Goal: Communication & Community: Answer question/provide support

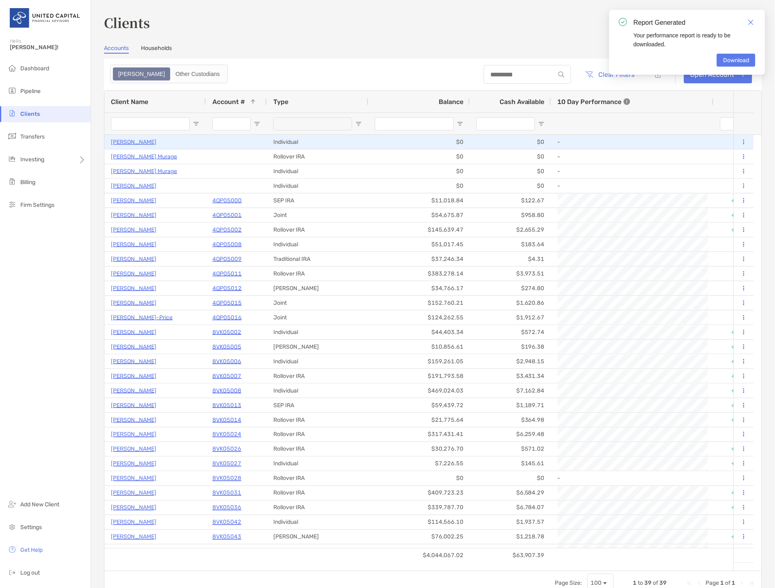
click at [137, 141] on p "Emma Polson" at bounding box center [133, 142] width 45 height 10
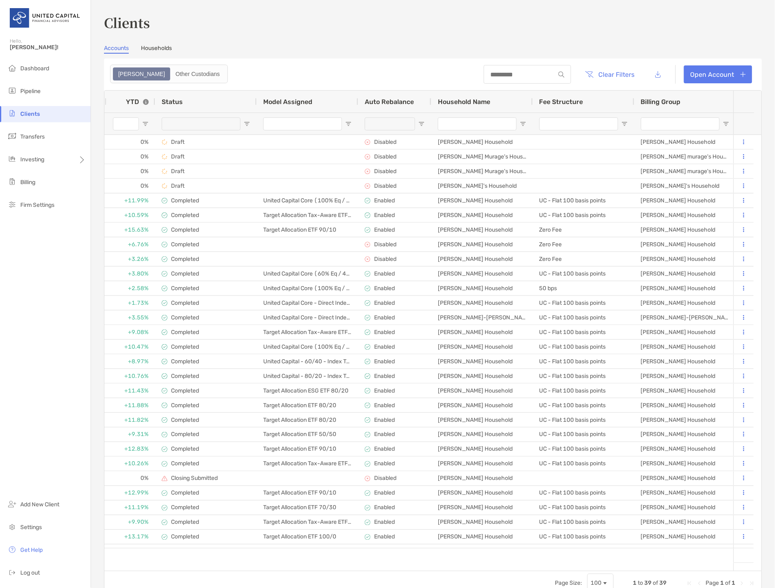
scroll to position [0, 722]
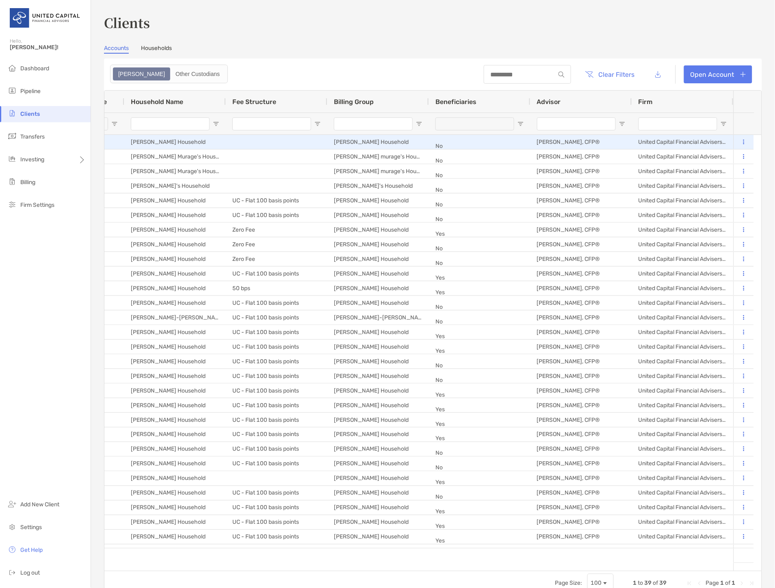
click at [740, 140] on button at bounding box center [743, 142] width 7 height 8
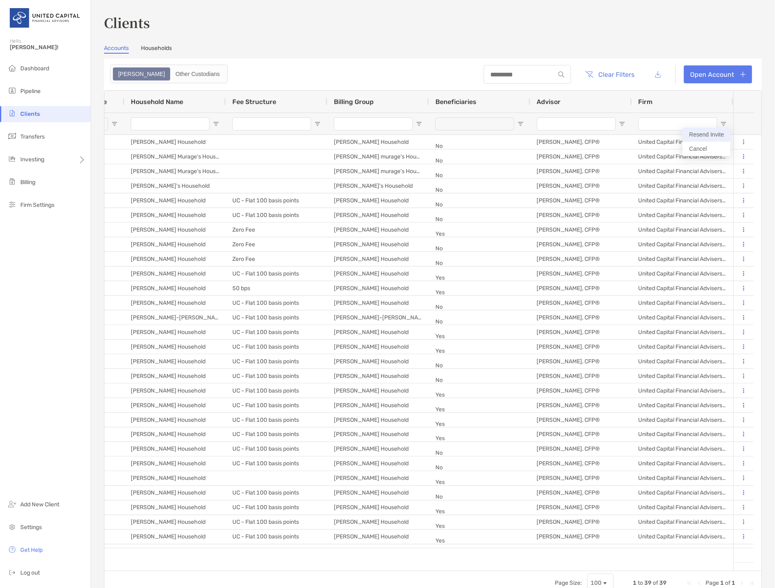
click at [707, 132] on button "Resend Invite" at bounding box center [707, 135] width 48 height 14
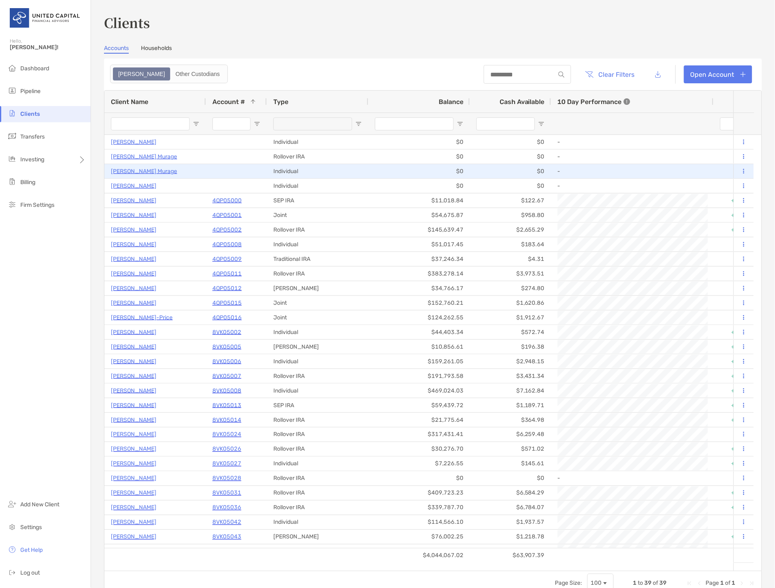
click at [140, 172] on p "Julene Evans Murage" at bounding box center [144, 171] width 66 height 10
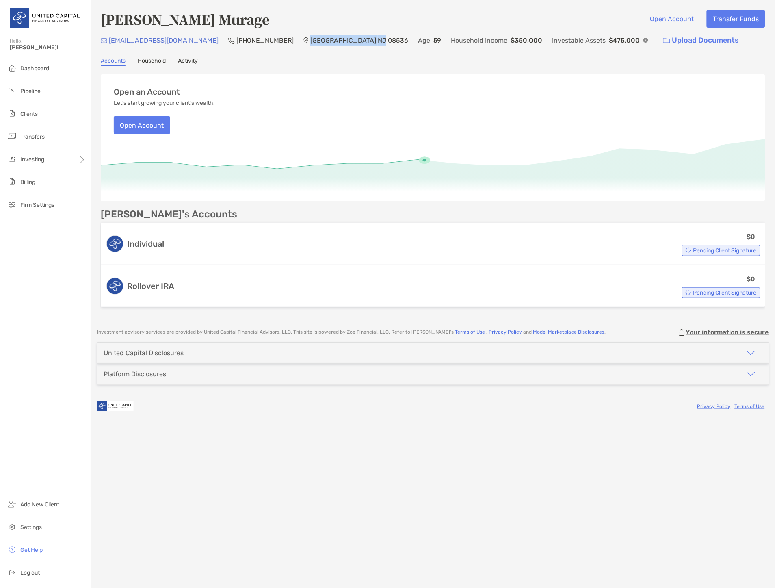
drag, startPoint x: 254, startPoint y: 39, endPoint x: 327, endPoint y: 41, distance: 72.7
click at [327, 41] on p "Plainsboro Township , NJ , 08536" at bounding box center [359, 40] width 98 height 10
copy p "Plainsboro Township , NJ"
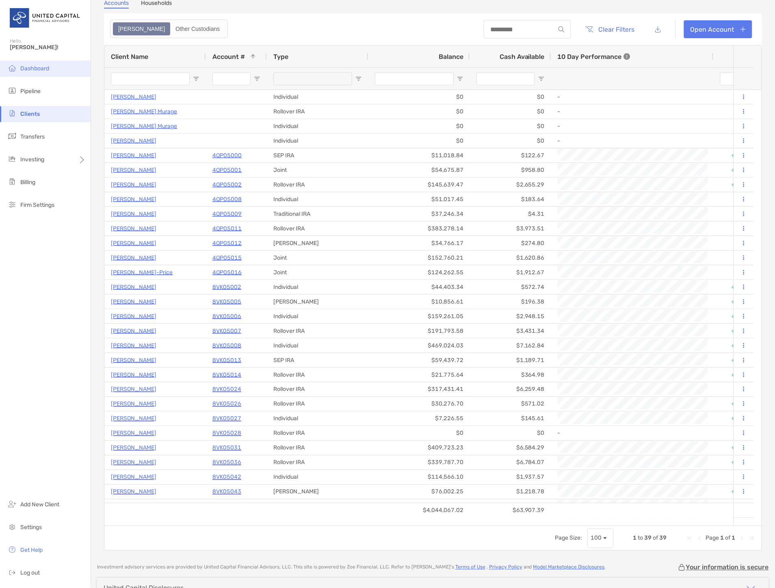
click at [45, 67] on span "Dashboard" at bounding box center [34, 68] width 29 height 7
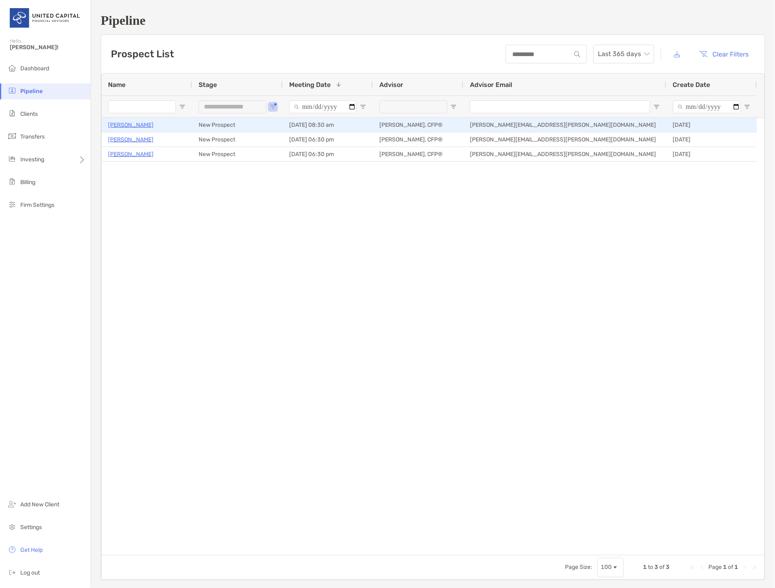
click at [132, 125] on p "[PERSON_NAME]" at bounding box center [130, 125] width 45 height 10
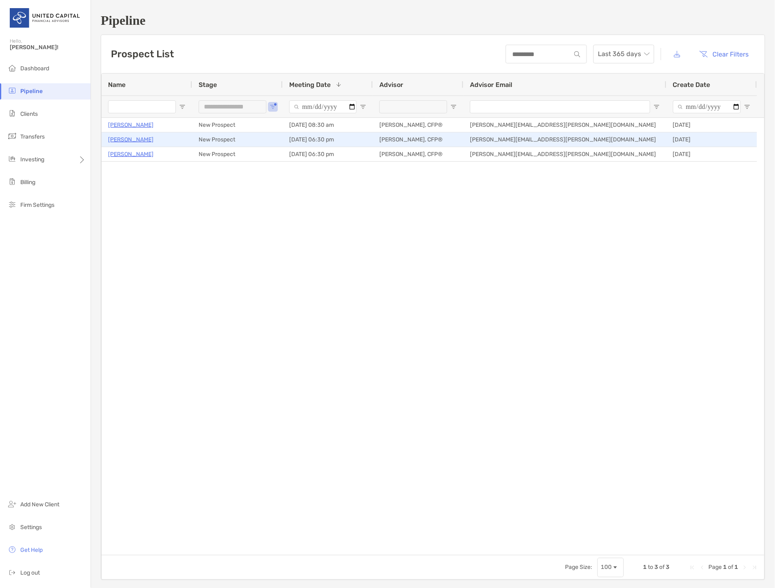
click at [136, 137] on p "[PERSON_NAME]" at bounding box center [130, 139] width 45 height 10
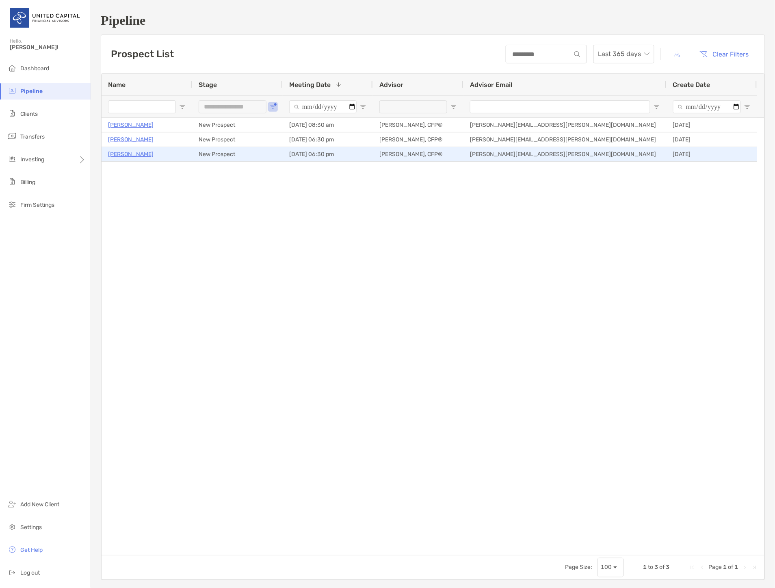
click at [126, 156] on p "Jennifer Jenkins" at bounding box center [130, 154] width 45 height 10
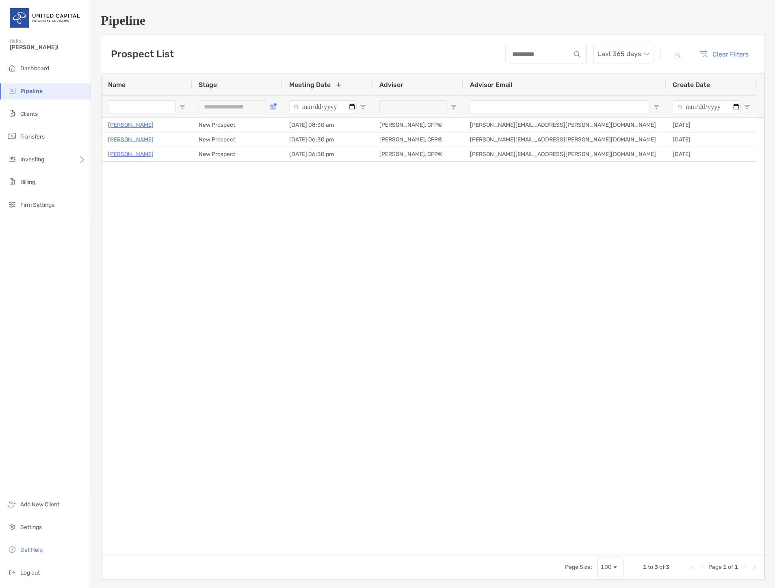
click at [274, 106] on span "Open Filter Menu" at bounding box center [273, 107] width 6 height 6
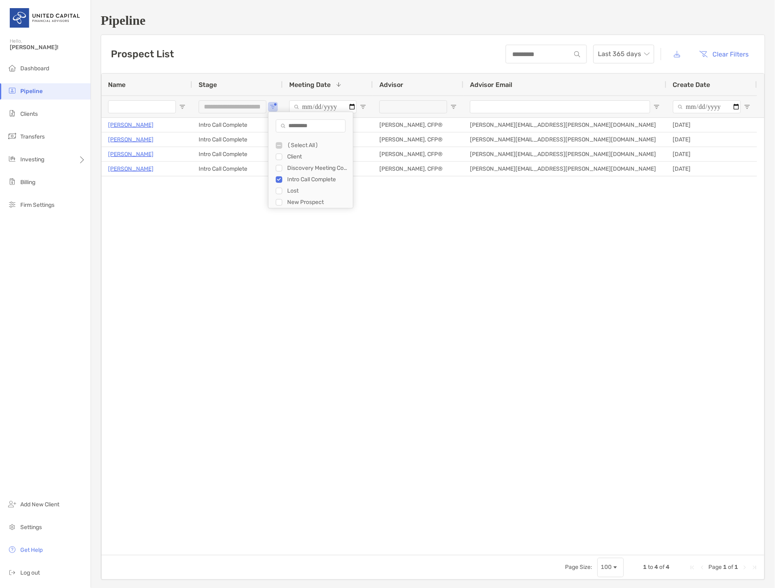
click at [161, 208] on div "Gaurav Ray Chaudhury Intro Call Complete 08/26/2025 - 04:00 pm McKenzie Lannon,…" at bounding box center [433, 336] width 663 height 437
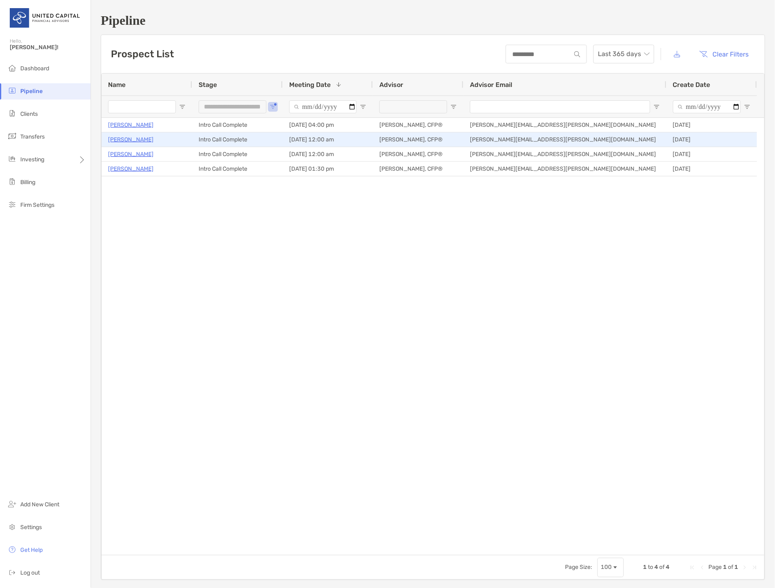
click at [131, 138] on p "Ann Darke" at bounding box center [130, 139] width 45 height 10
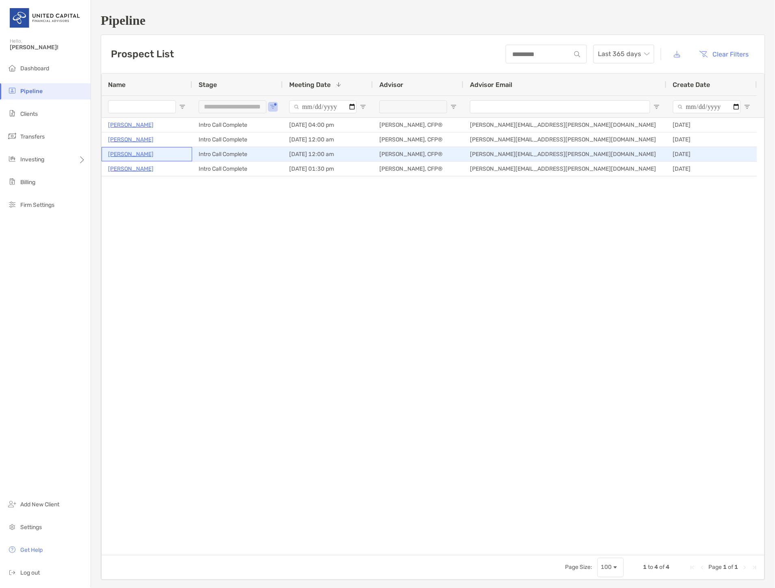
click at [136, 156] on p "Lynsey Vallandingham" at bounding box center [130, 154] width 45 height 10
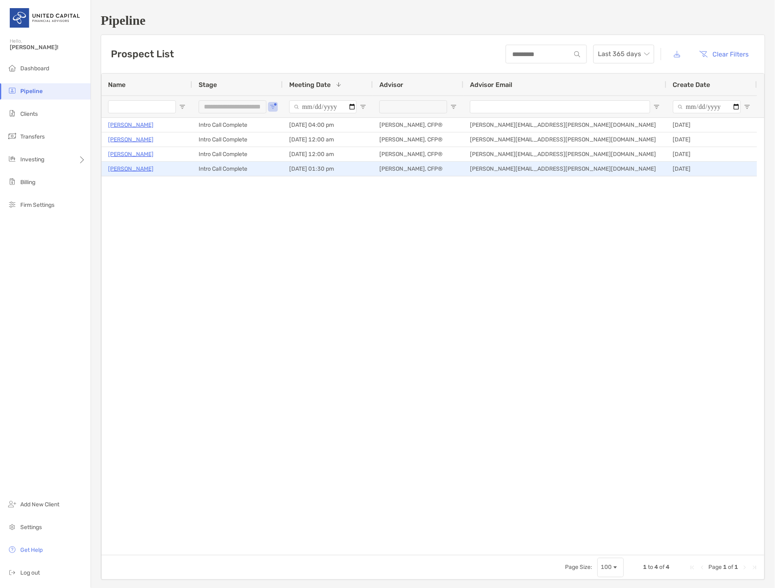
click at [128, 171] on p "[PERSON_NAME]" at bounding box center [130, 169] width 45 height 10
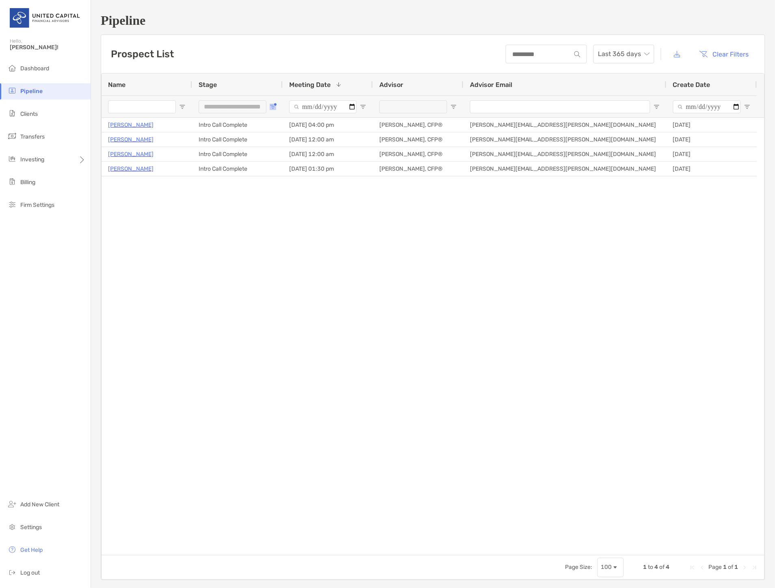
click at [276, 107] on span "Open Filter Menu" at bounding box center [273, 107] width 6 height 6
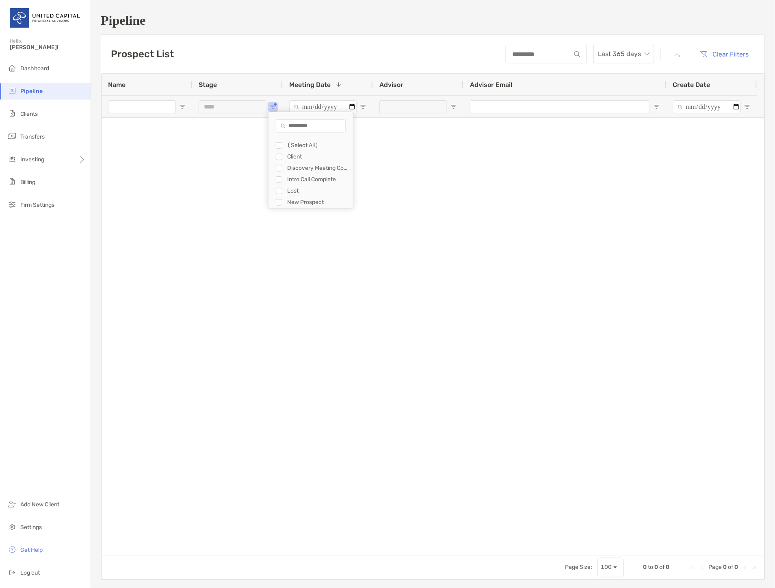
click at [282, 164] on div "Discovery Meeting Complete" at bounding box center [314, 167] width 77 height 11
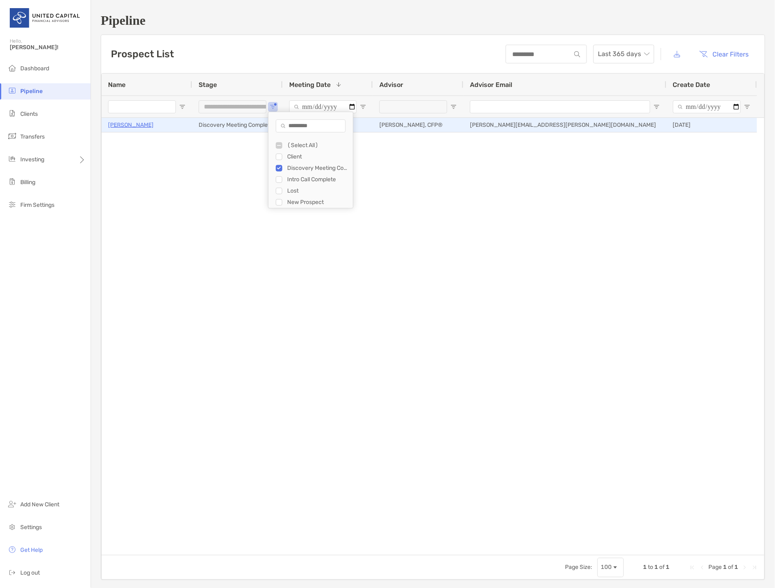
click at [149, 126] on p "John Carpenter" at bounding box center [130, 125] width 45 height 10
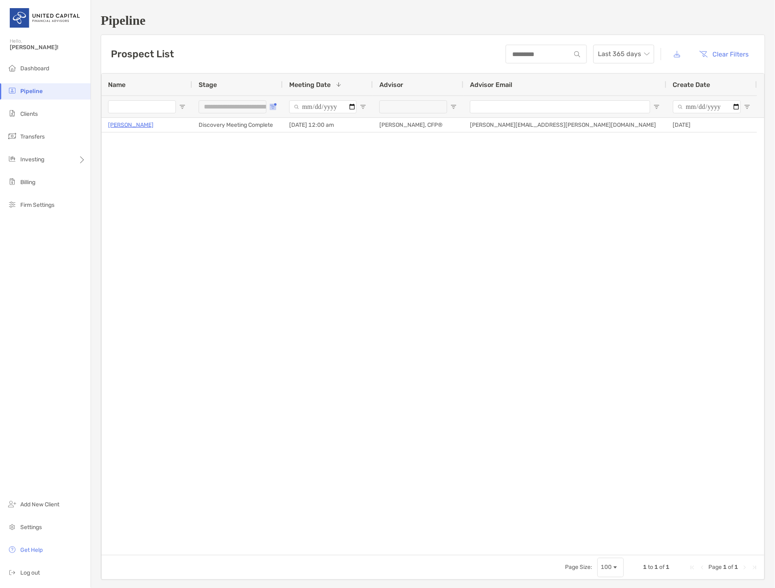
click at [276, 107] on span "Open Filter Menu" at bounding box center [273, 107] width 6 height 6
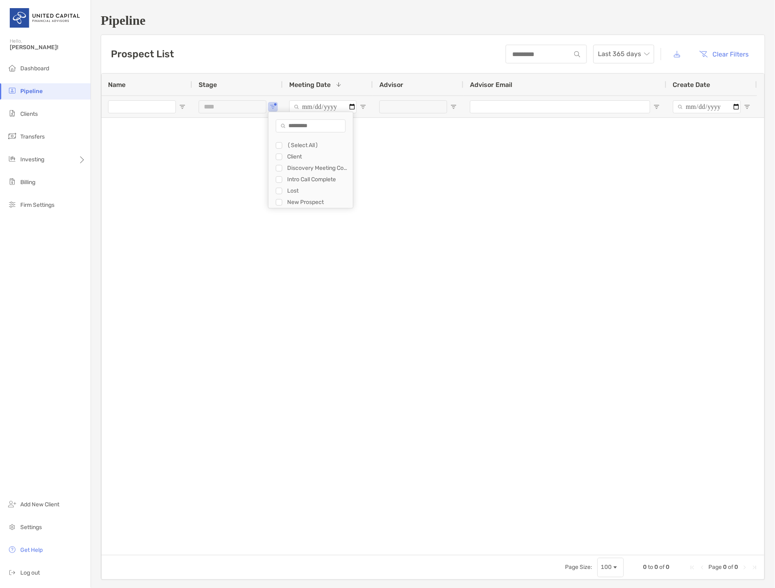
click at [279, 194] on div "Lost" at bounding box center [314, 190] width 77 height 11
type input "********"
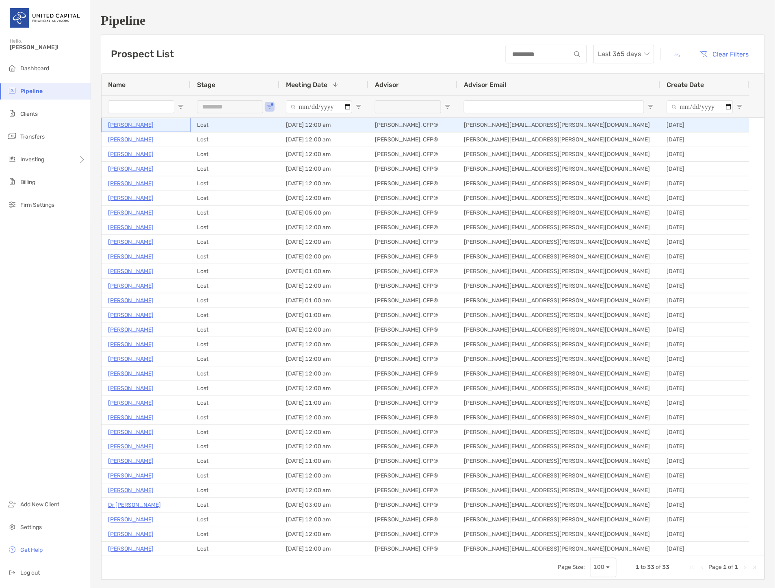
click at [144, 125] on p "Daniel Craney" at bounding box center [130, 125] width 45 height 10
click at [134, 121] on p "Daniel Craney" at bounding box center [130, 125] width 45 height 10
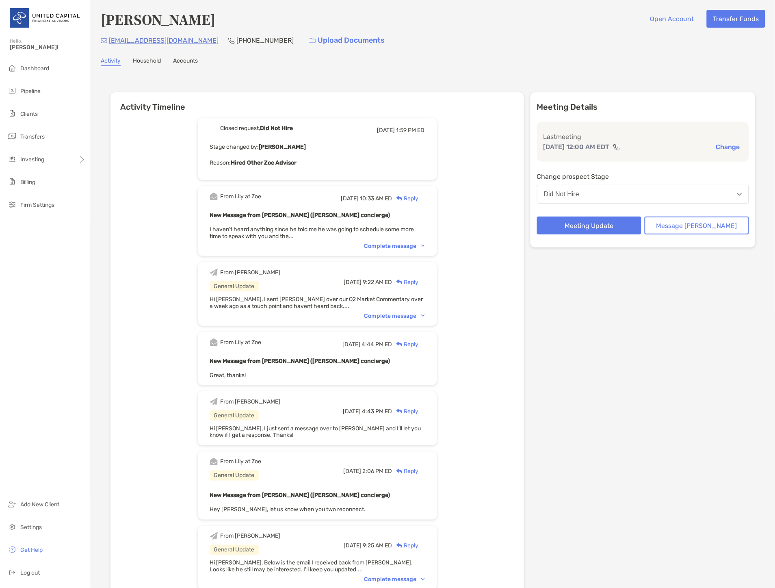
click at [405, 244] on div "Complete message" at bounding box center [394, 245] width 61 height 7
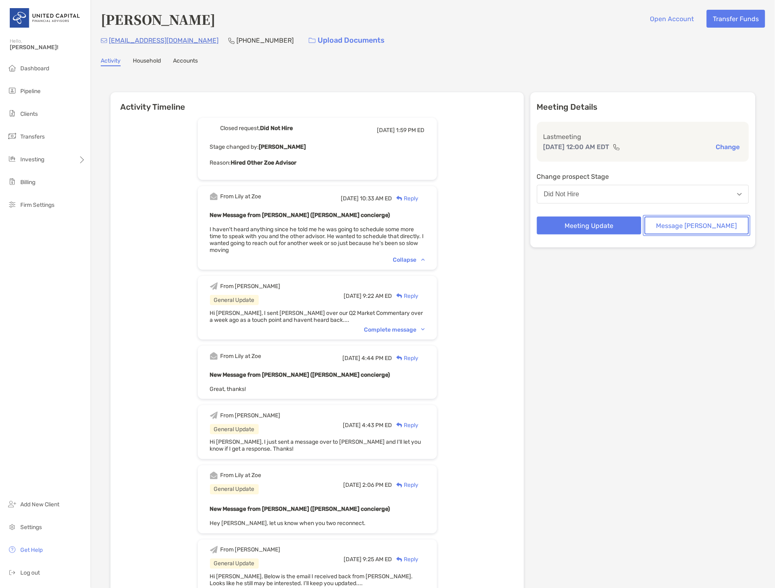
click at [728, 225] on button "Message [PERSON_NAME]" at bounding box center [697, 225] width 104 height 18
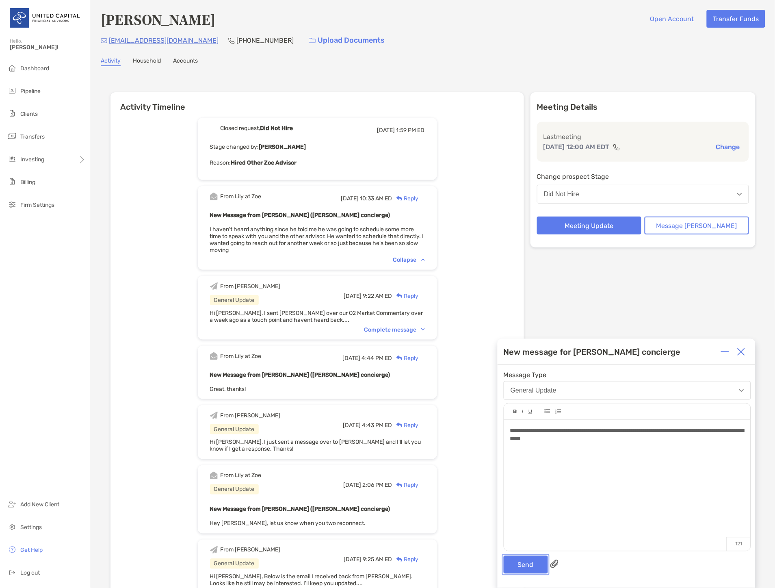
click at [531, 569] on button "Send" at bounding box center [526, 565] width 44 height 18
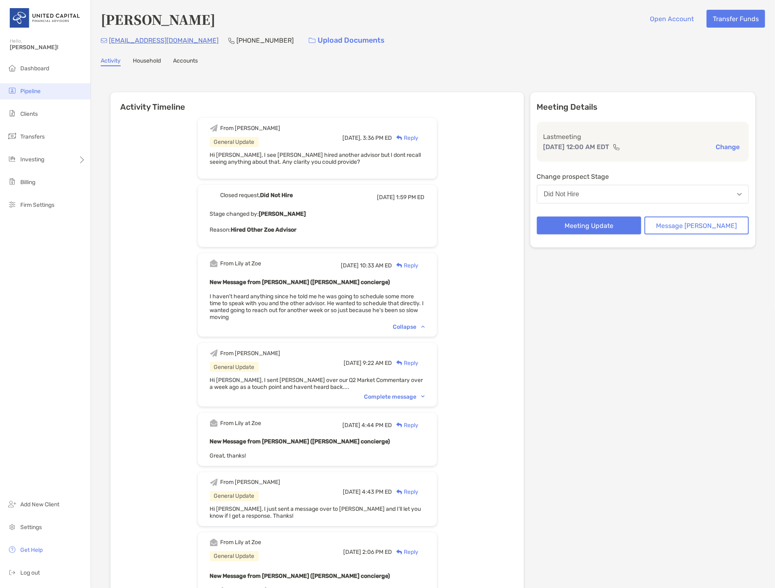
click at [26, 88] on span "Pipeline" at bounding box center [30, 91] width 20 height 7
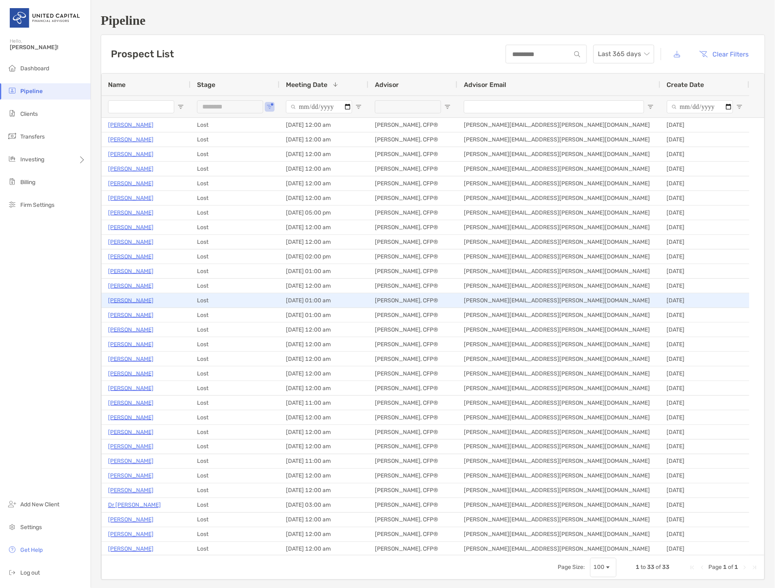
click at [137, 299] on p "Brian Moreno" at bounding box center [130, 300] width 45 height 10
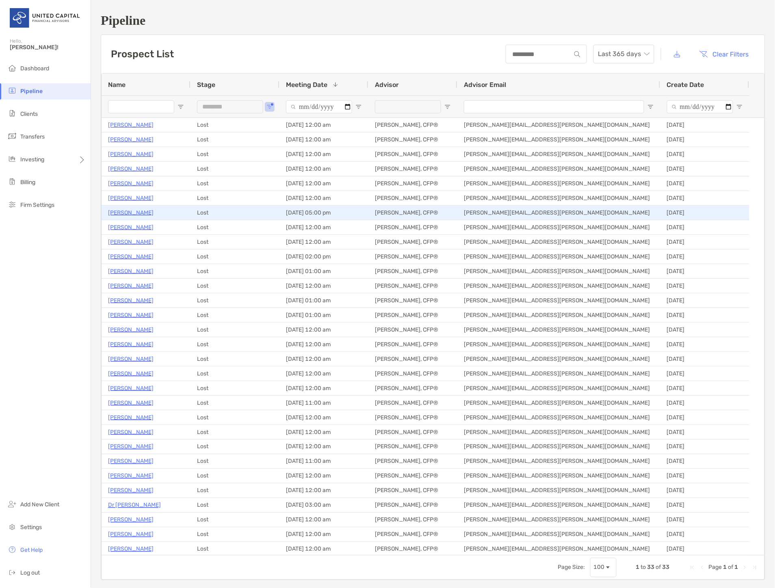
click at [136, 214] on p "Gabby Getz" at bounding box center [130, 213] width 45 height 10
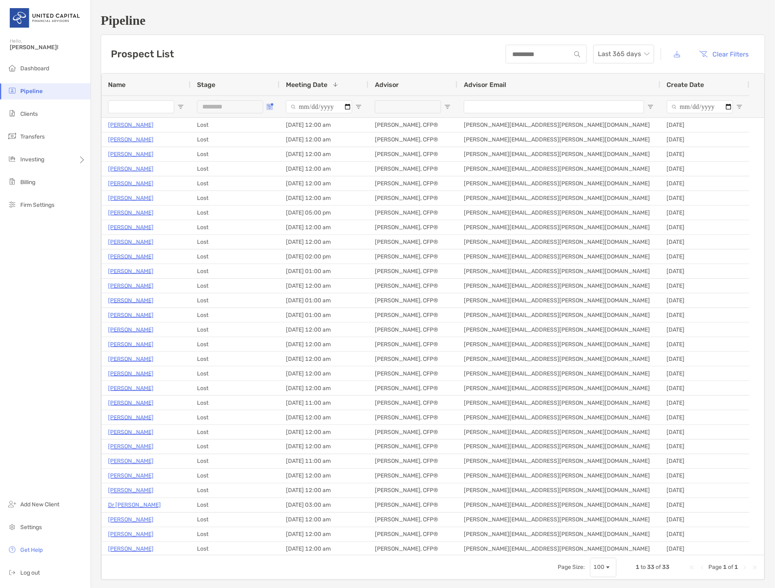
click at [273, 106] on button "Open Filter Menu" at bounding box center [269, 107] width 6 height 6
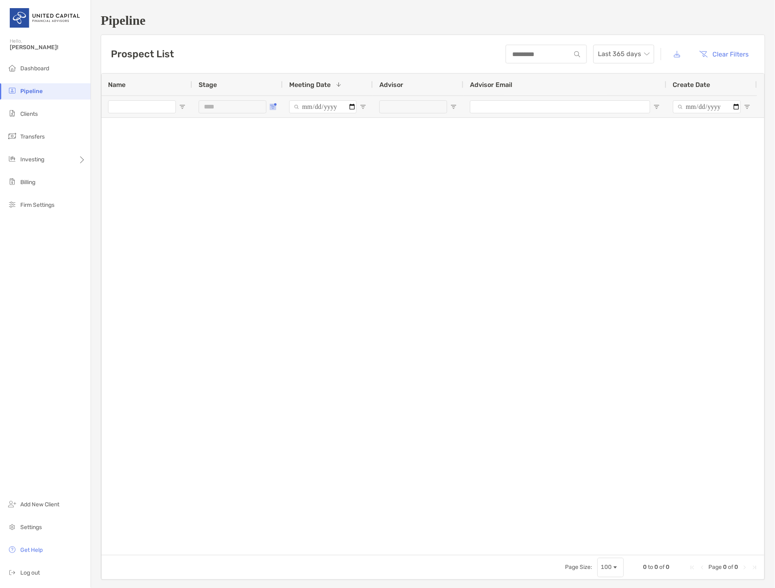
click at [274, 108] on span "Open Filter Menu" at bounding box center [273, 107] width 6 height 6
click at [282, 176] on div "Filter List" at bounding box center [279, 179] width 6 height 6
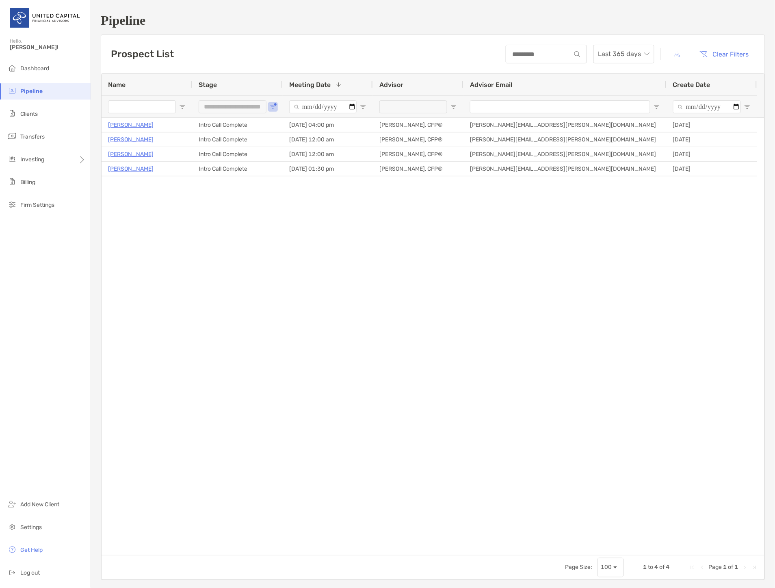
drag, startPoint x: 162, startPoint y: 202, endPoint x: 417, endPoint y: 300, distance: 273.2
click at [417, 301] on div "Gaurav Ray Chaudhury Intro Call Complete 08/26/2025 - 04:00 pm McKenzie Lannon,…" at bounding box center [433, 336] width 663 height 437
click at [271, 107] on span "Open Filter Menu" at bounding box center [273, 107] width 6 height 6
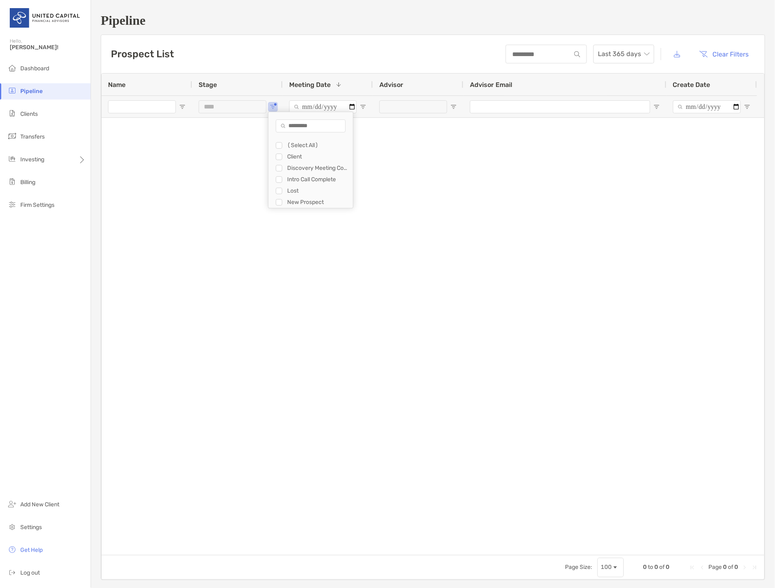
click at [283, 167] on div "Discovery Meeting Complete" at bounding box center [314, 167] width 77 height 11
type input "**********"
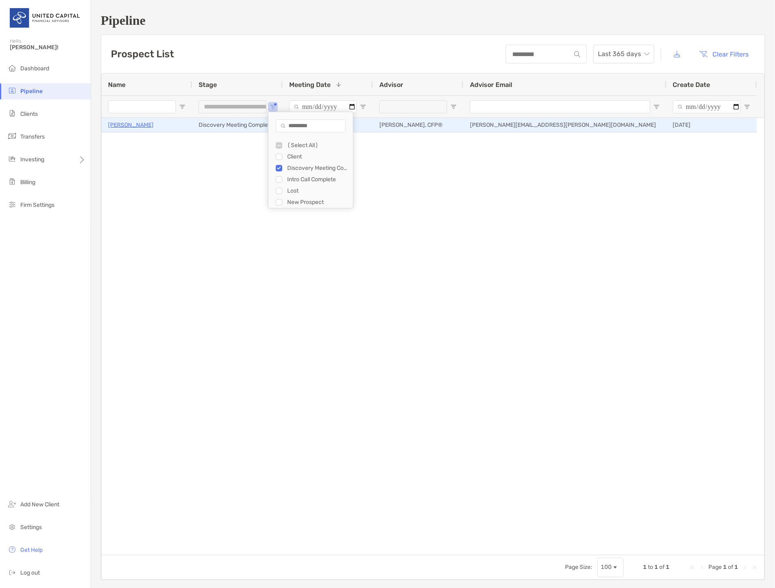
click at [139, 127] on p "John Carpenter" at bounding box center [130, 125] width 45 height 10
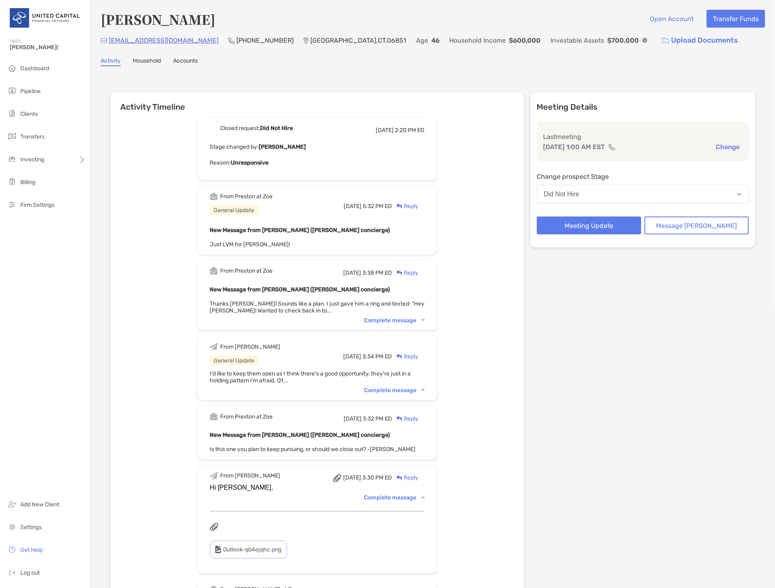
click at [393, 318] on div "Complete message" at bounding box center [394, 320] width 61 height 7
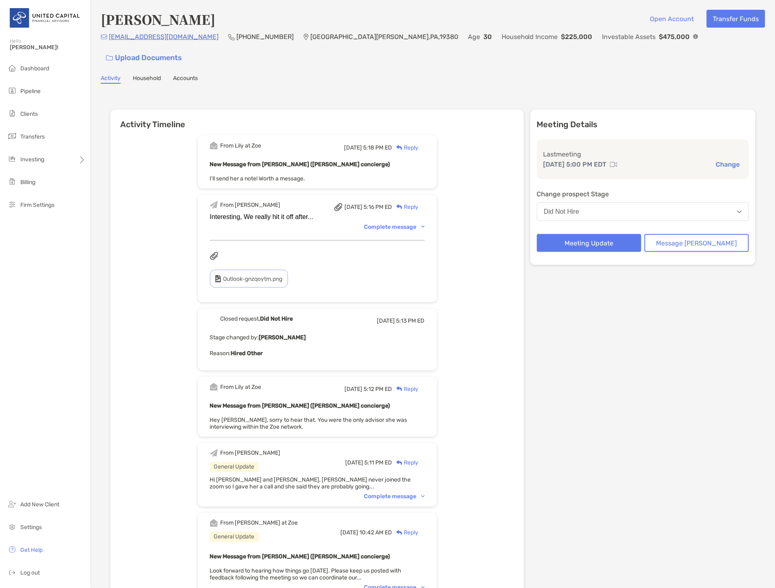
click at [411, 493] on div "Complete message" at bounding box center [394, 496] width 61 height 7
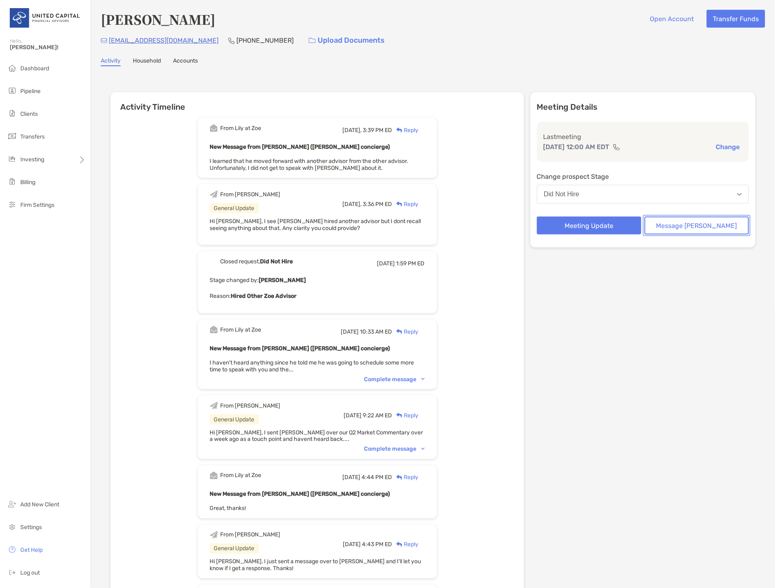
click at [683, 218] on button "Message Zoe" at bounding box center [697, 225] width 104 height 18
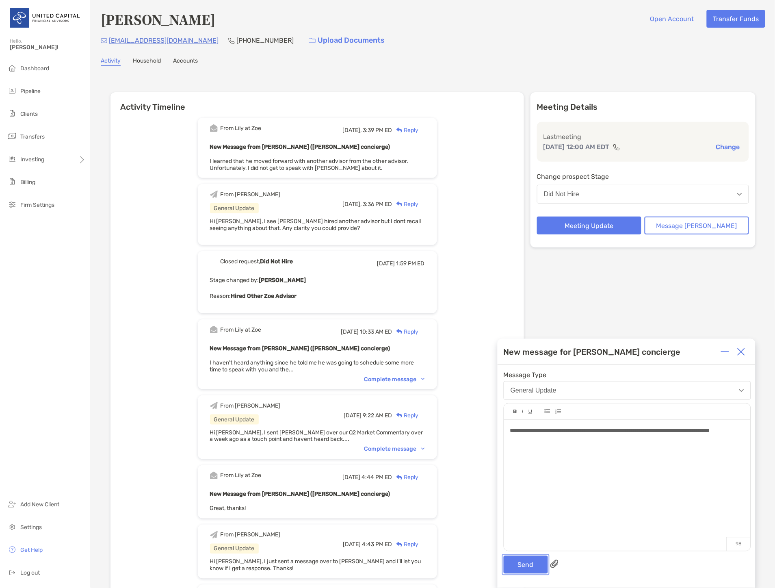
click at [521, 571] on button "Send" at bounding box center [526, 565] width 44 height 18
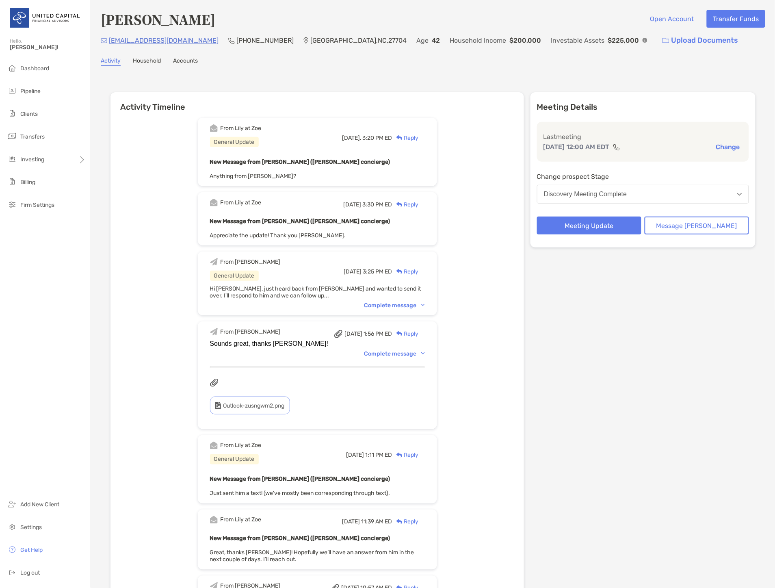
click at [387, 302] on div "Complete message" at bounding box center [394, 305] width 61 height 7
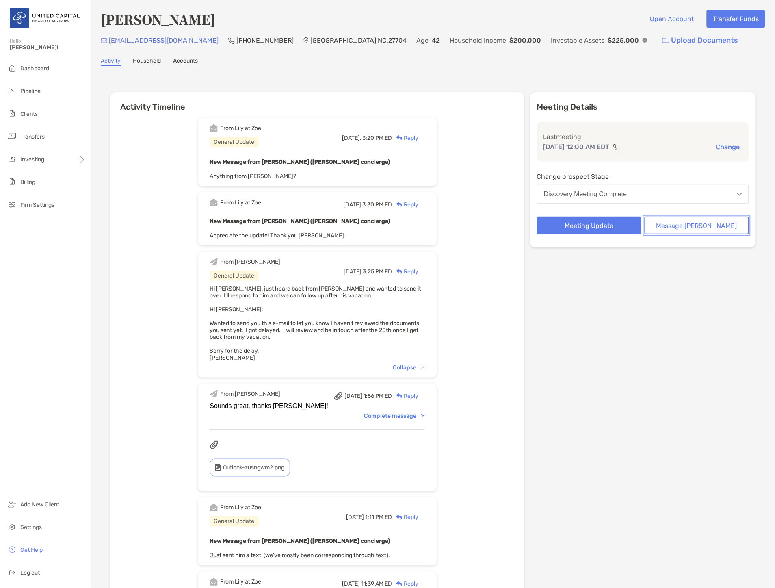
click at [705, 221] on button "Message [PERSON_NAME]" at bounding box center [697, 225] width 104 height 18
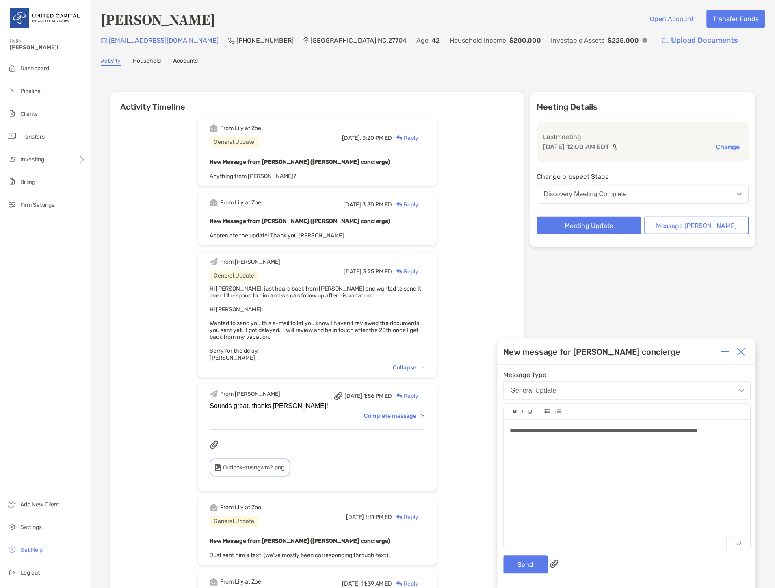
click at [668, 433] on span "**********" at bounding box center [604, 430] width 188 height 6
click at [541, 445] on div "**********" at bounding box center [627, 481] width 247 height 123
click at [700, 433] on span "**********" at bounding box center [605, 430] width 190 height 6
click at [524, 441] on div at bounding box center [627, 439] width 234 height 9
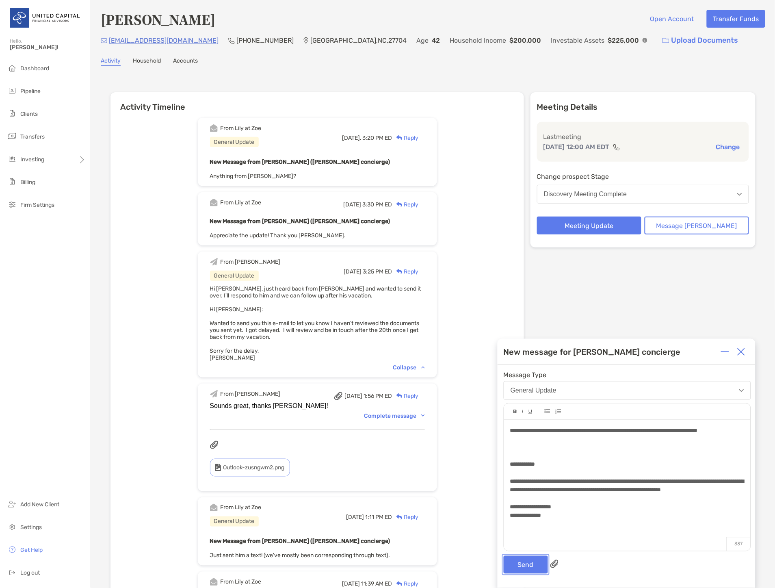
click at [512, 566] on button "Send" at bounding box center [526, 565] width 44 height 18
